Goal: Find specific page/section: Find specific page/section

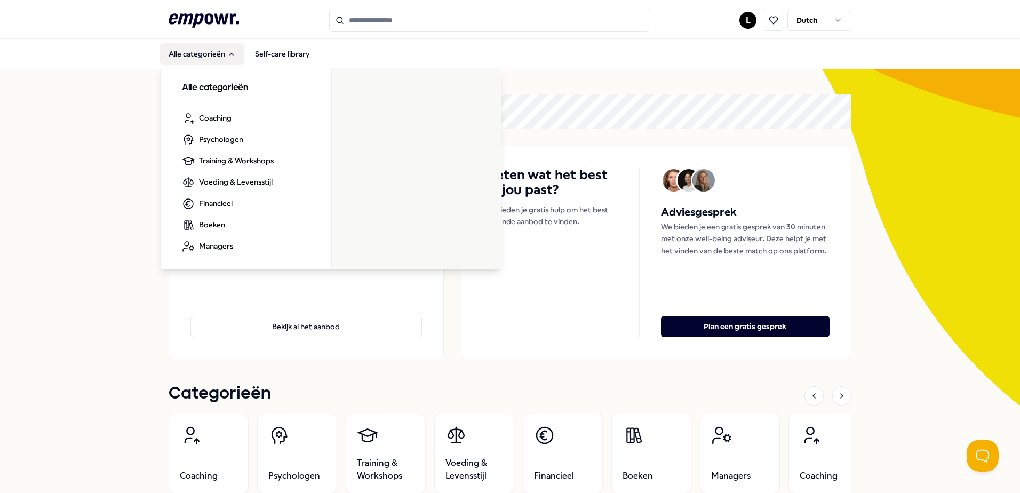
click at [227, 53] on icon "Main" at bounding box center [231, 54] width 9 height 9
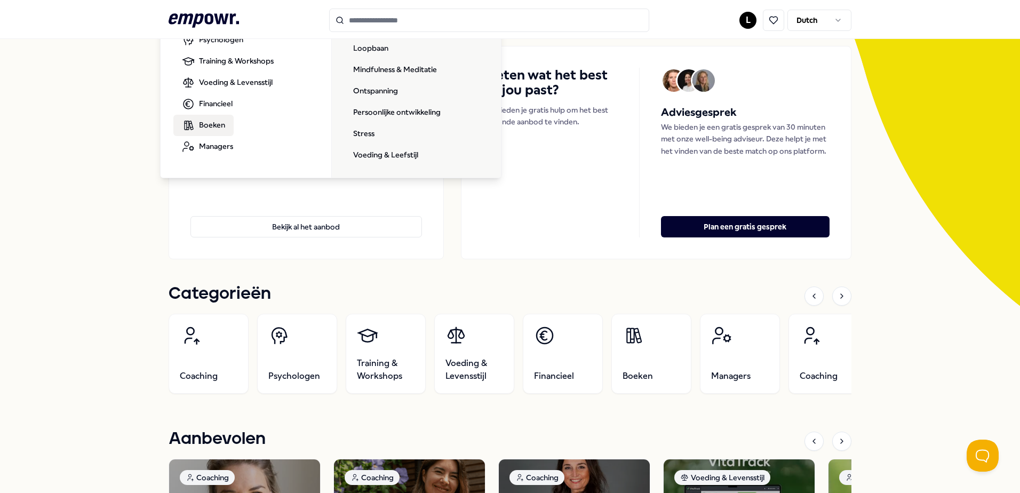
scroll to position [107, 0]
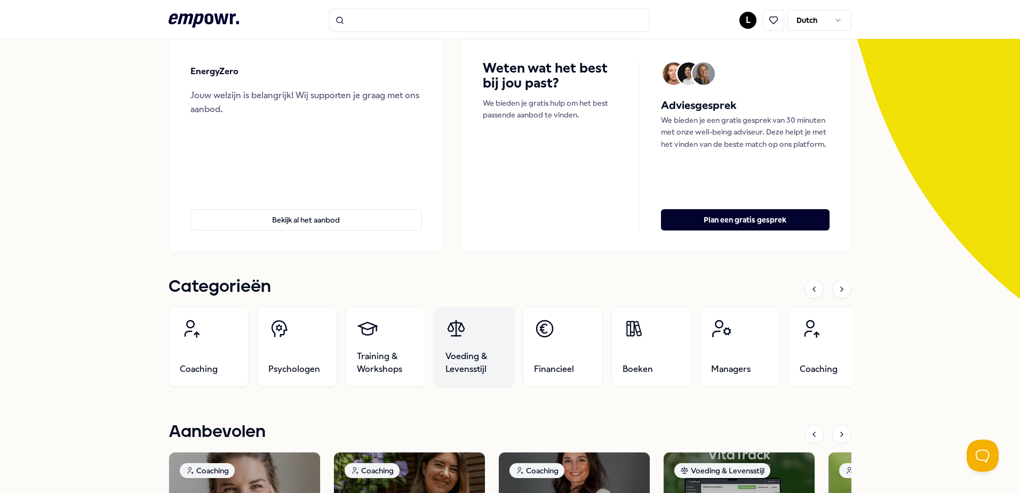
click at [475, 355] on span "Voeding & Levensstijl" at bounding box center [475, 363] width 58 height 26
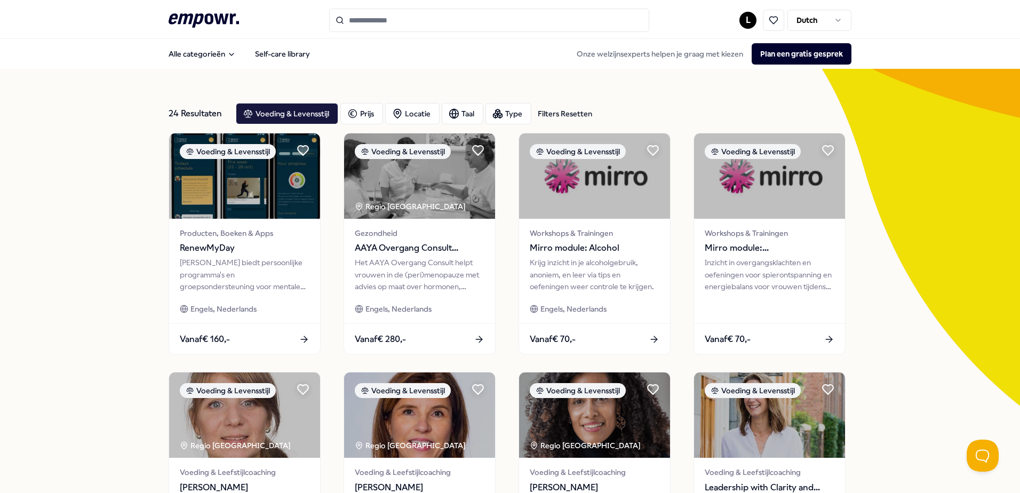
click at [445, 23] on input "Search for products, categories or subcategories" at bounding box center [489, 20] width 320 height 23
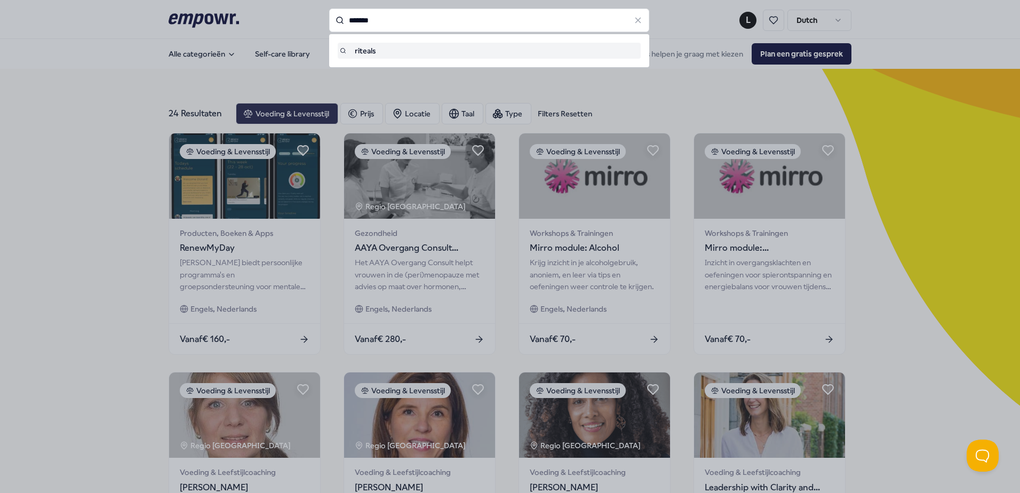
type input "*******"
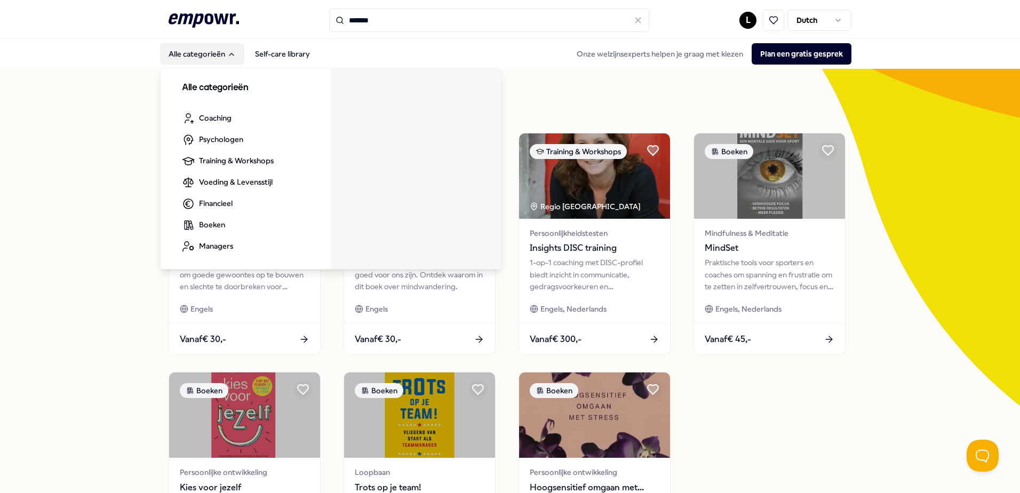
click at [227, 55] on icon "Main" at bounding box center [231, 54] width 9 height 9
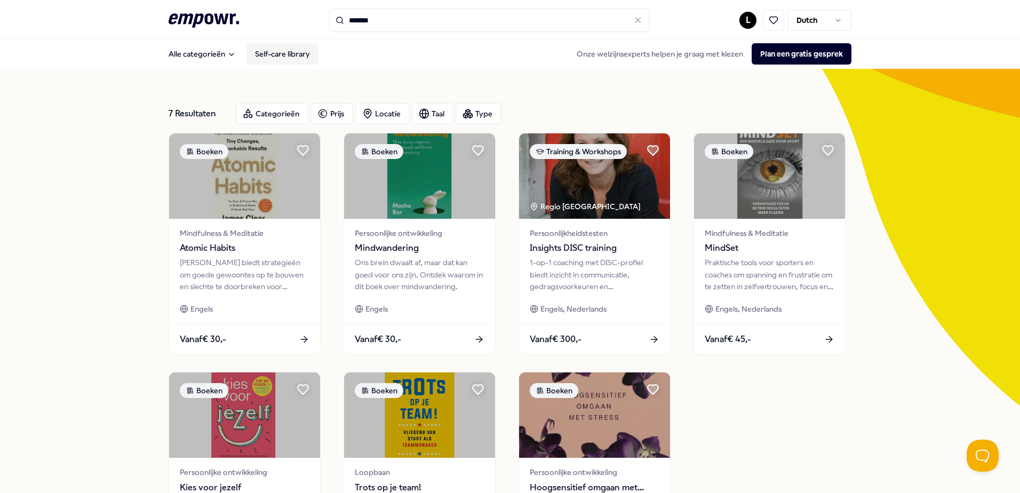
click at [274, 58] on link "Self-care library" at bounding box center [283, 53] width 72 height 21
